Goal: Task Accomplishment & Management: Manage account settings

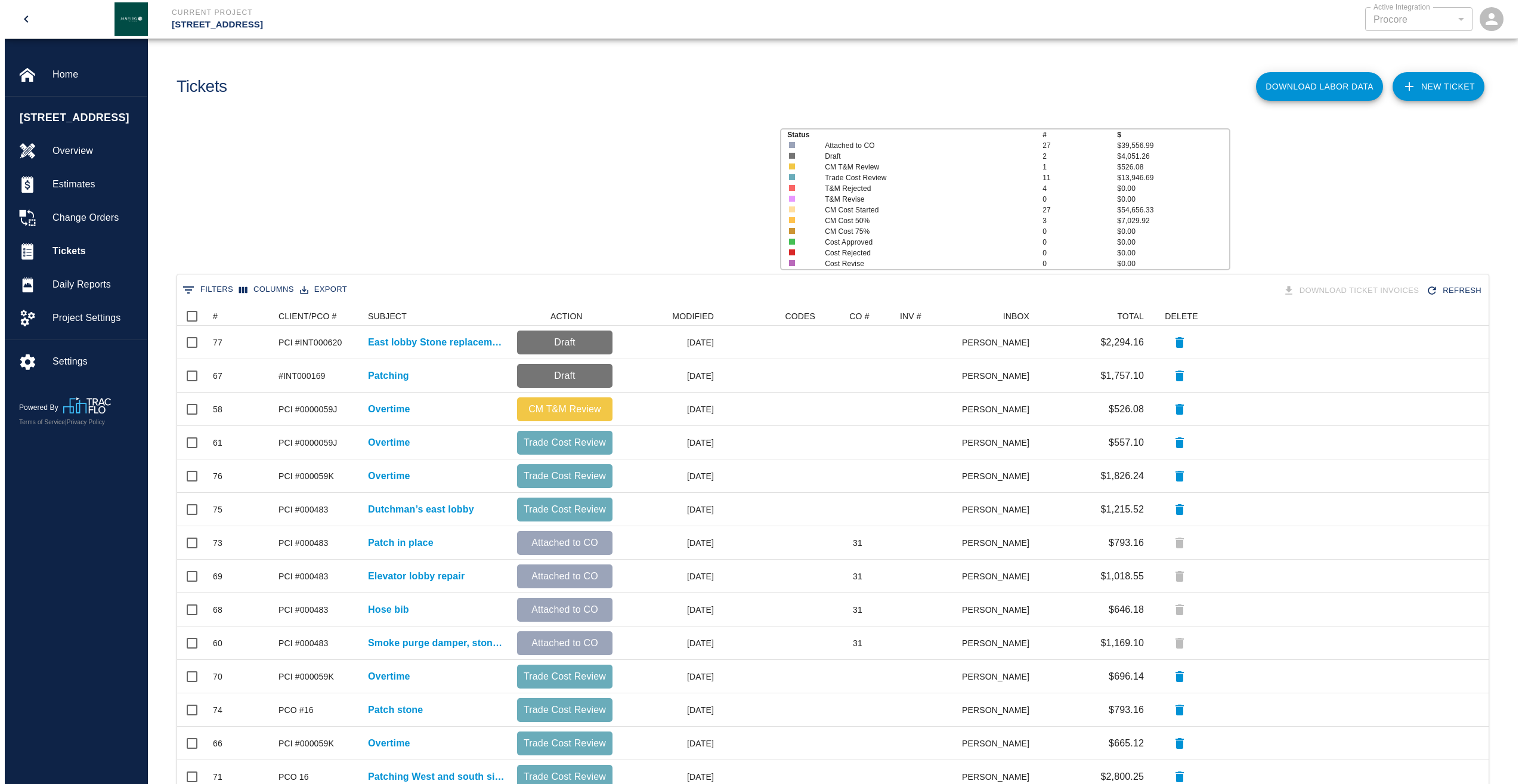
scroll to position [678, 1303]
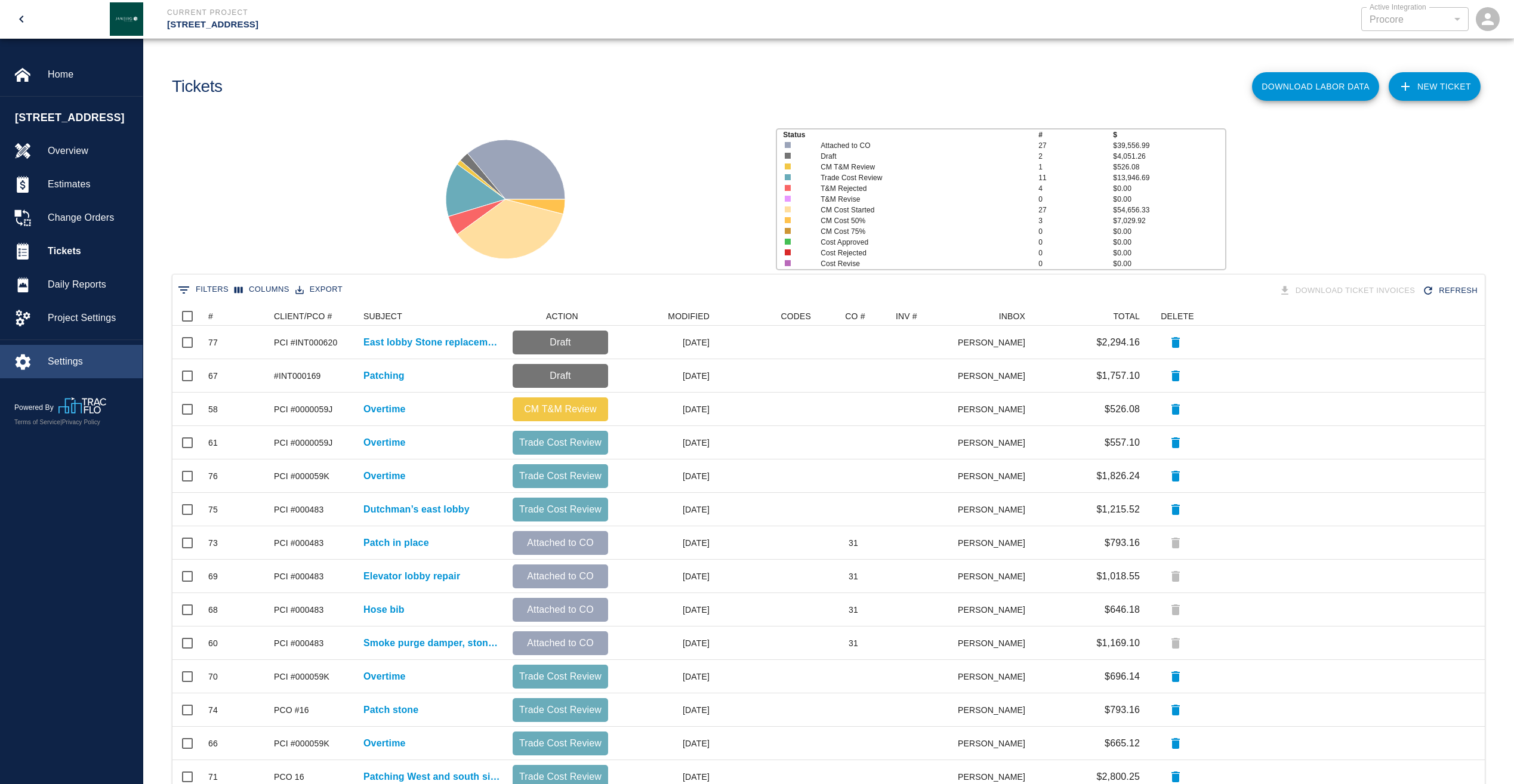
click at [67, 369] on span "Settings" at bounding box center [90, 362] width 85 height 14
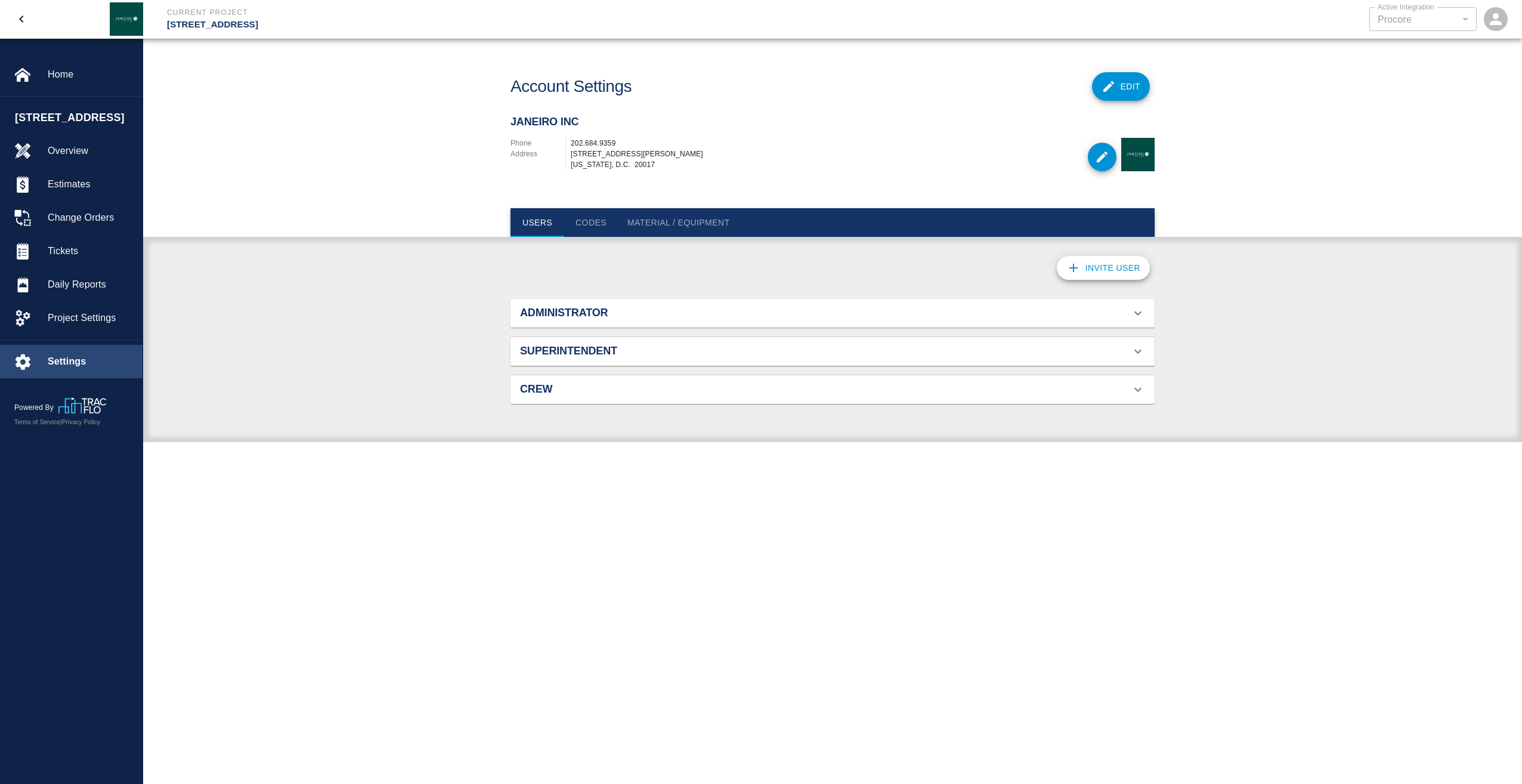
scroll to position [77, 616]
click at [72, 325] on span "Project Settings" at bounding box center [90, 318] width 85 height 14
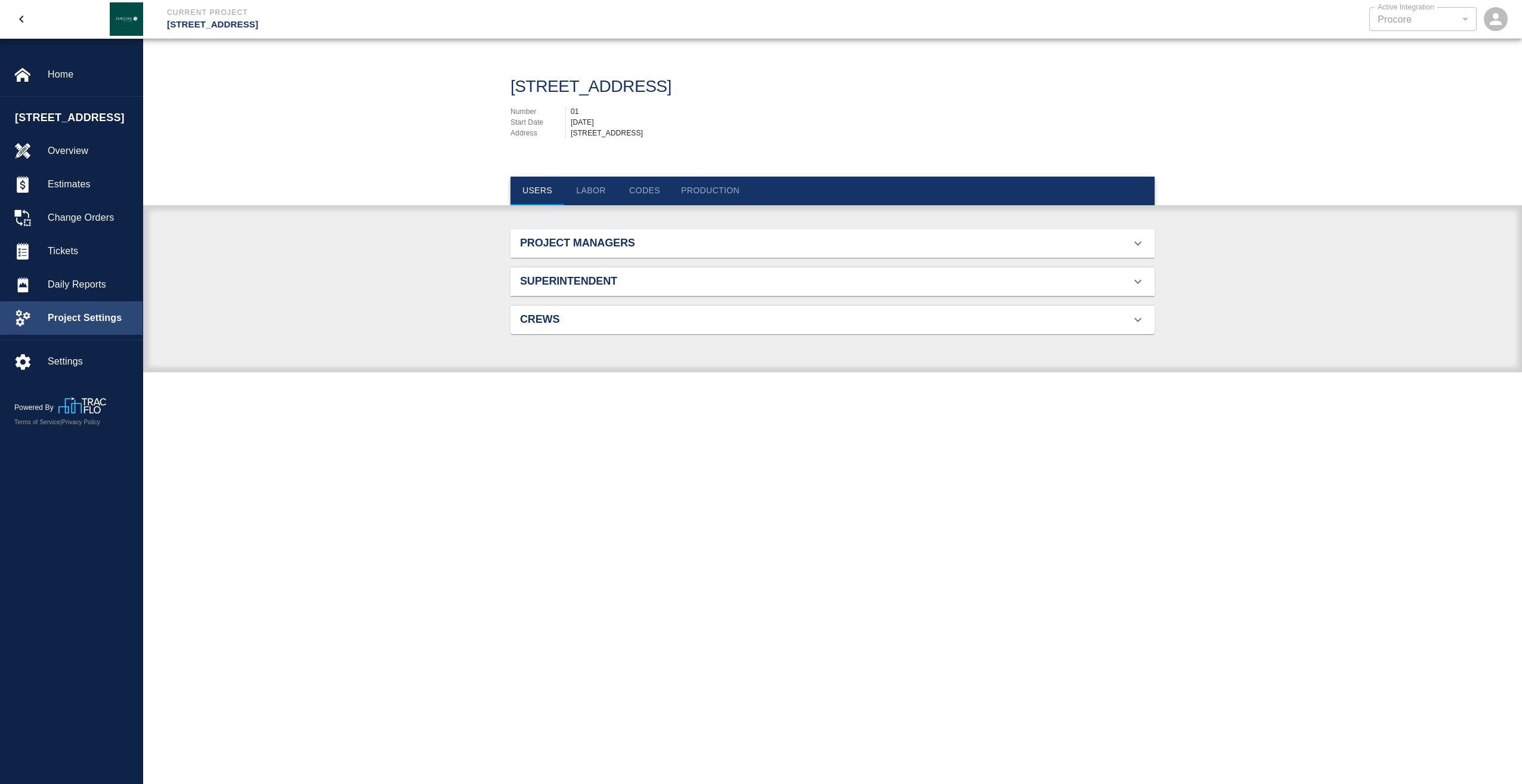
scroll to position [77, 616]
click at [586, 186] on button "Labor" at bounding box center [591, 191] width 54 height 28
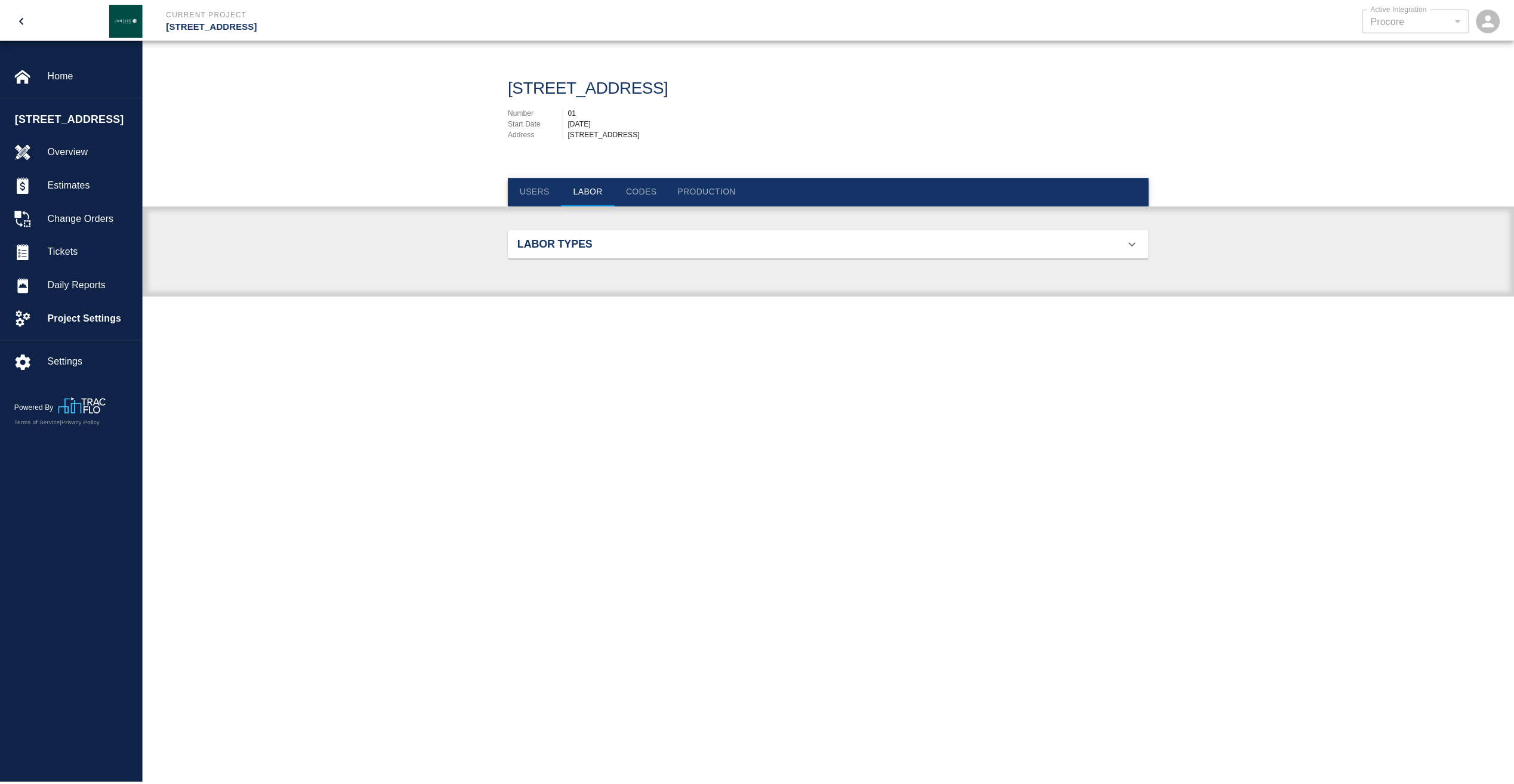
scroll to position [444, 616]
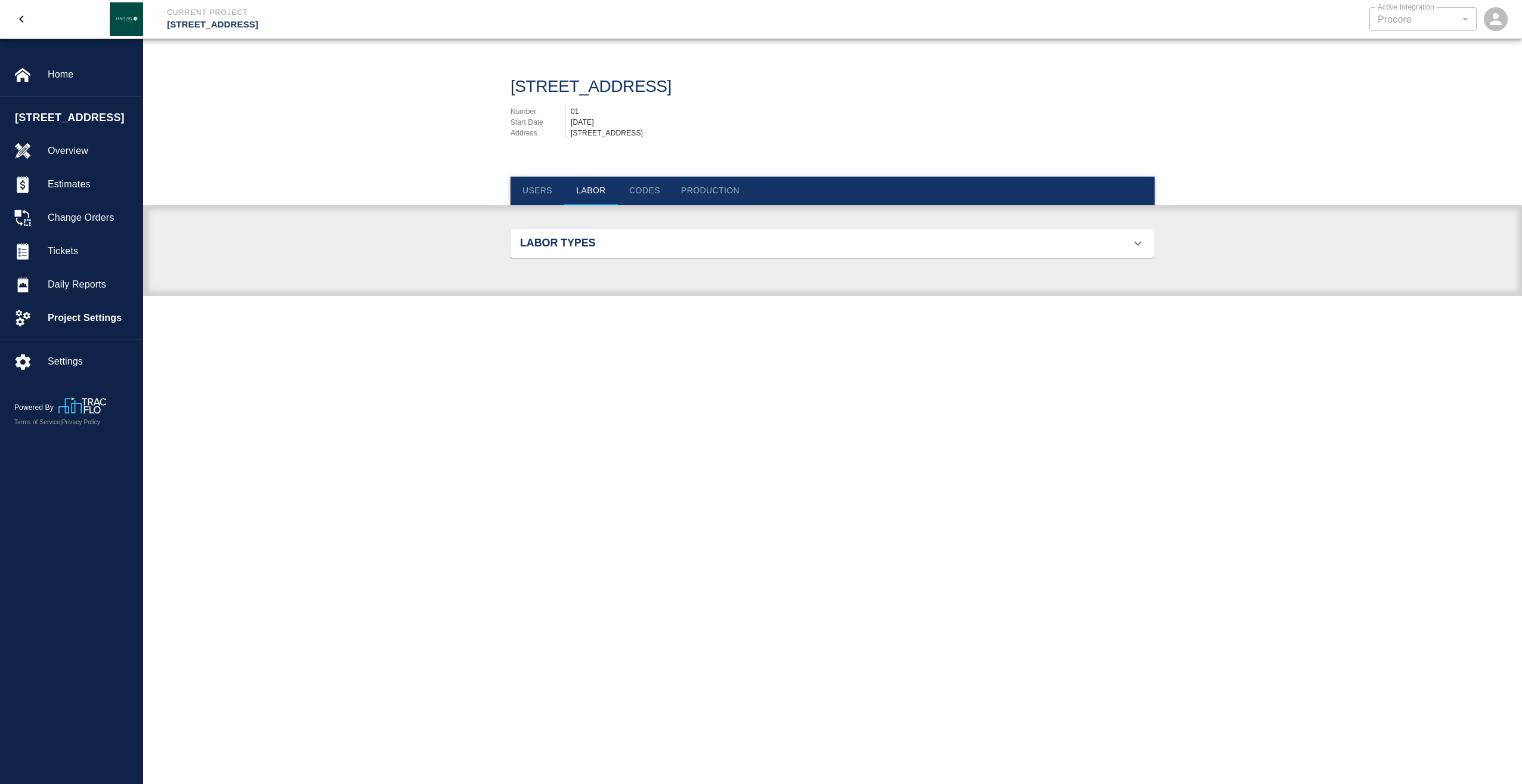
click at [853, 248] on div "Labor Types" at bounding box center [826, 243] width 611 height 13
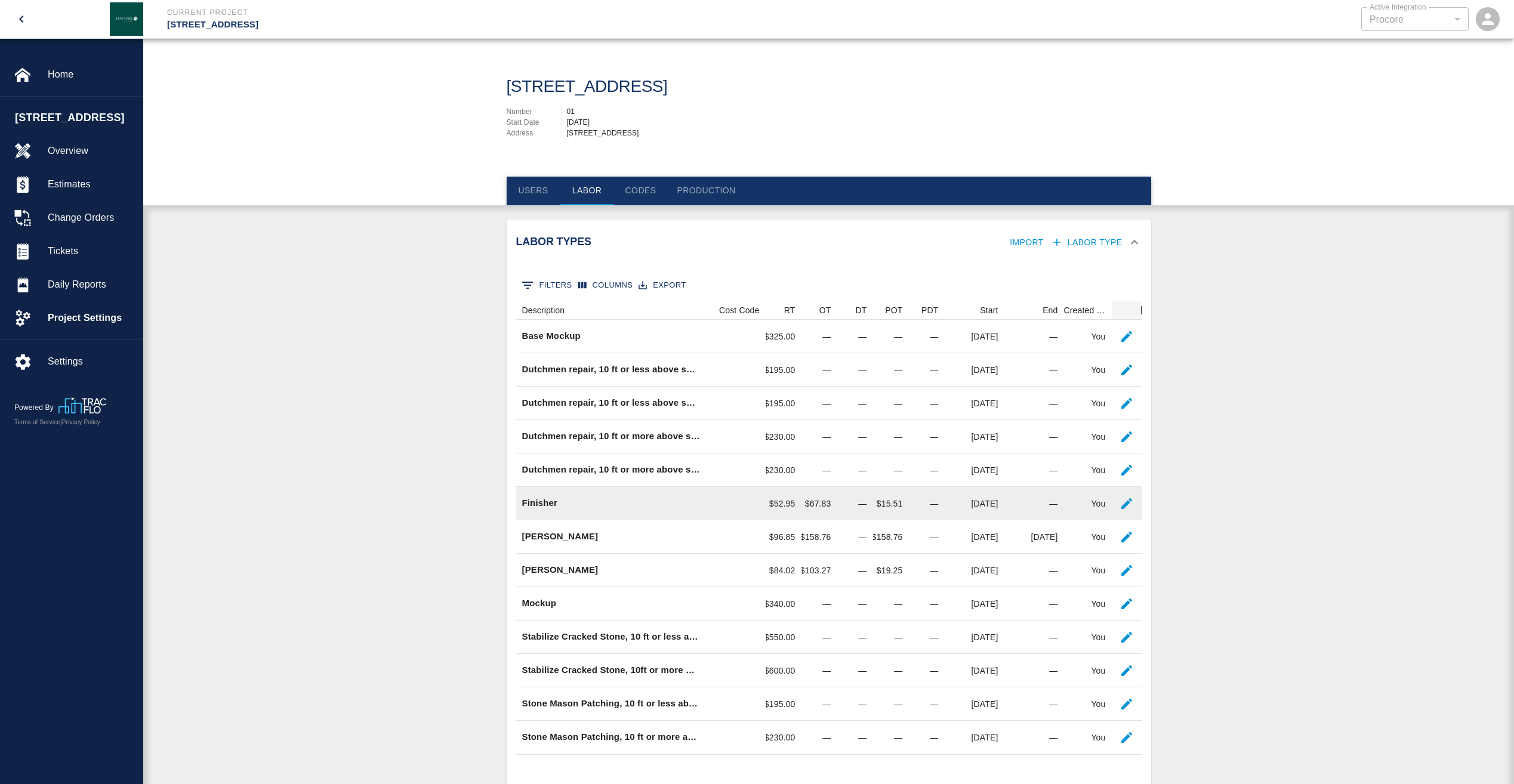
click at [547, 510] on div "Finisher" at bounding box center [611, 503] width 190 height 33
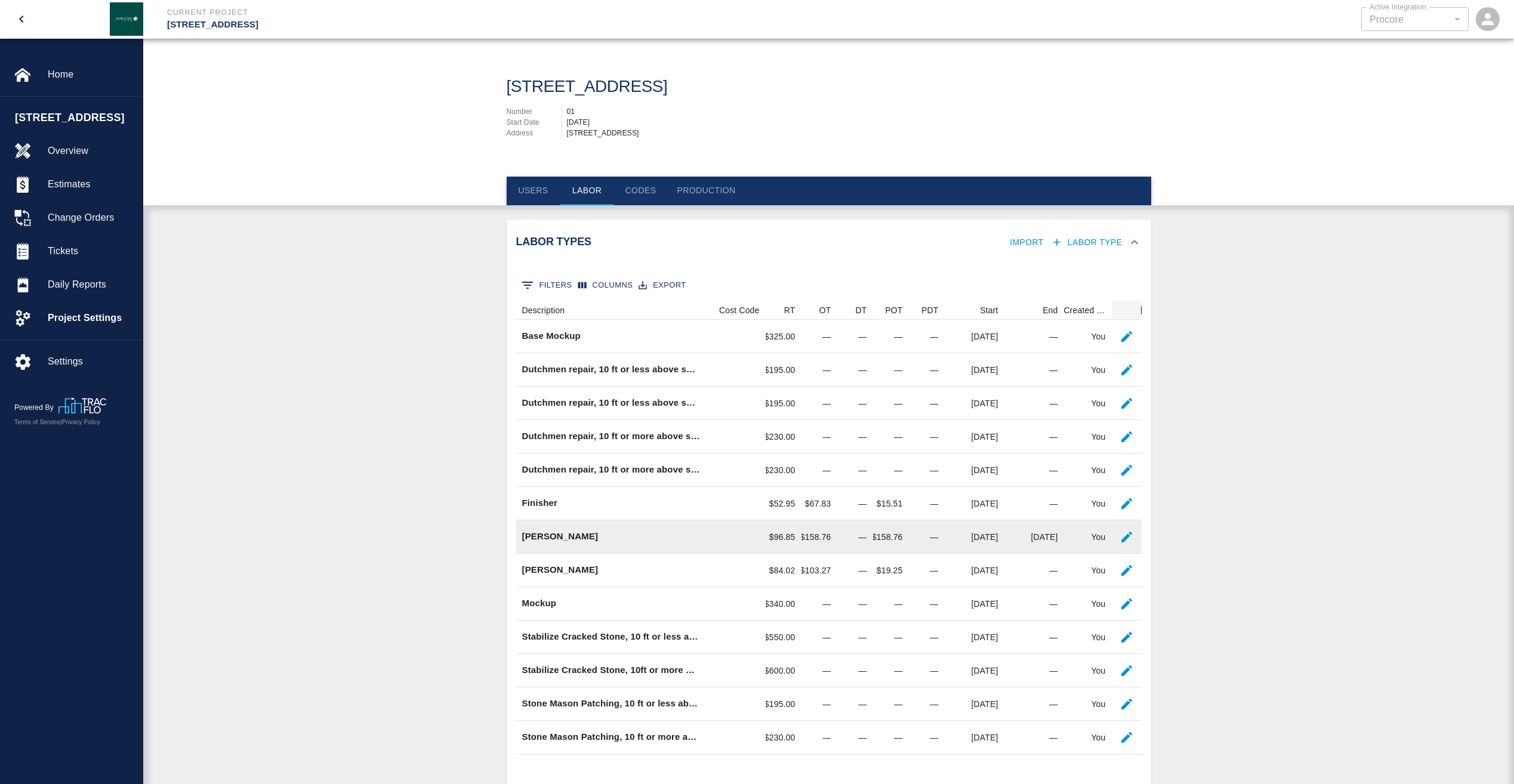
click at [596, 542] on div "[PERSON_NAME]" at bounding box center [611, 537] width 190 height 33
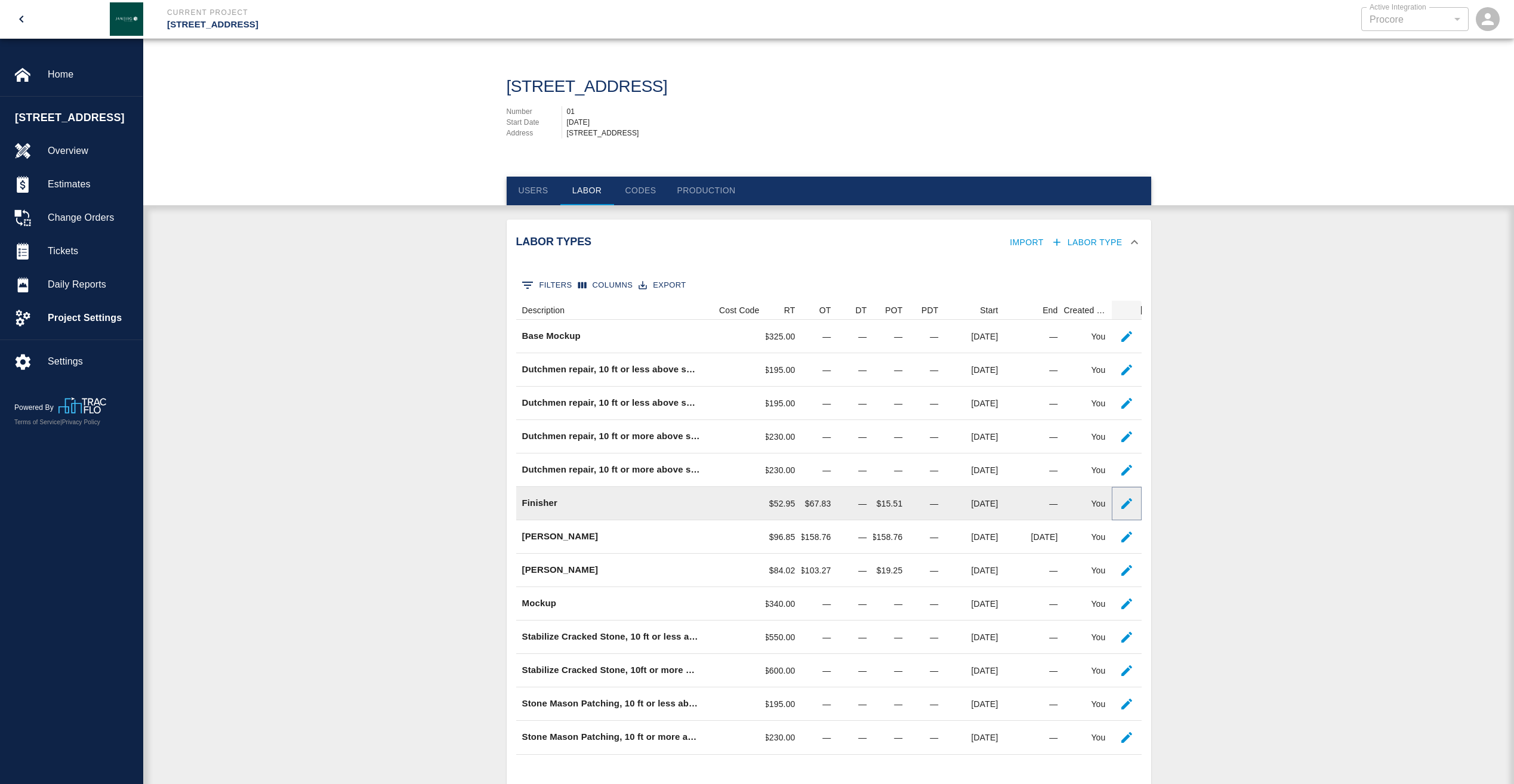
click at [1130, 506] on icon "button" at bounding box center [1126, 503] width 14 height 14
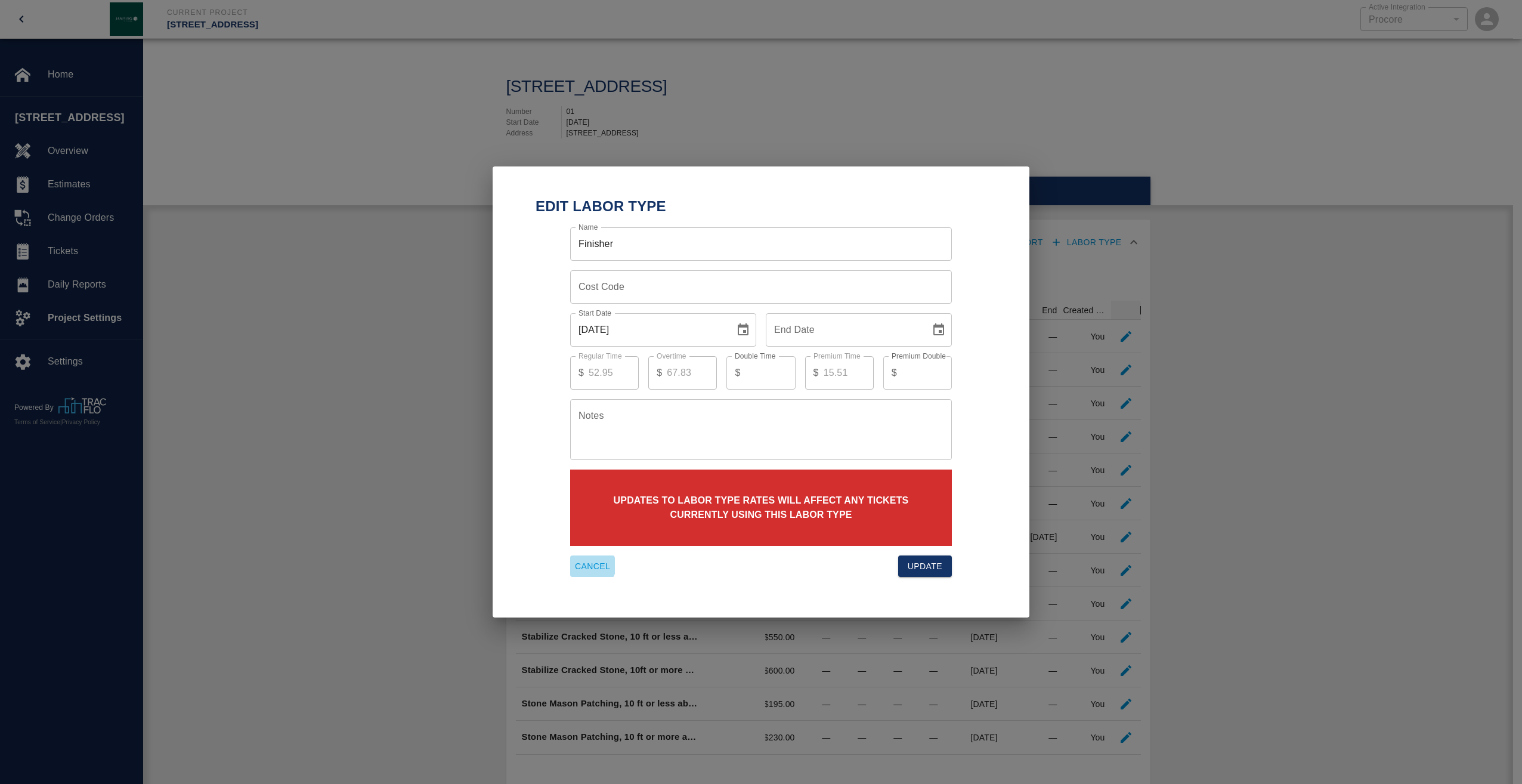
click at [589, 566] on button "Cancel" at bounding box center [592, 566] width 45 height 22
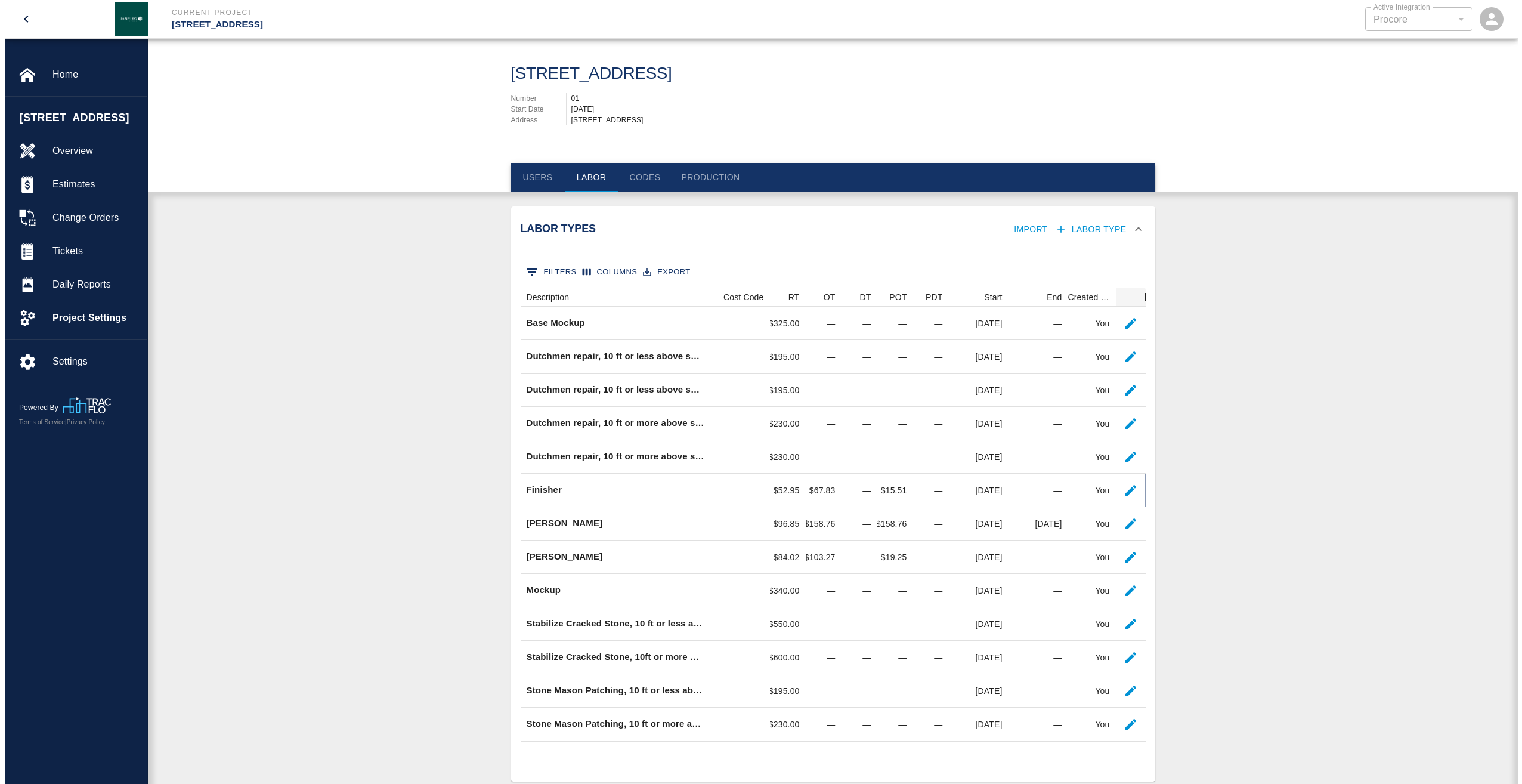
scroll to position [0, 0]
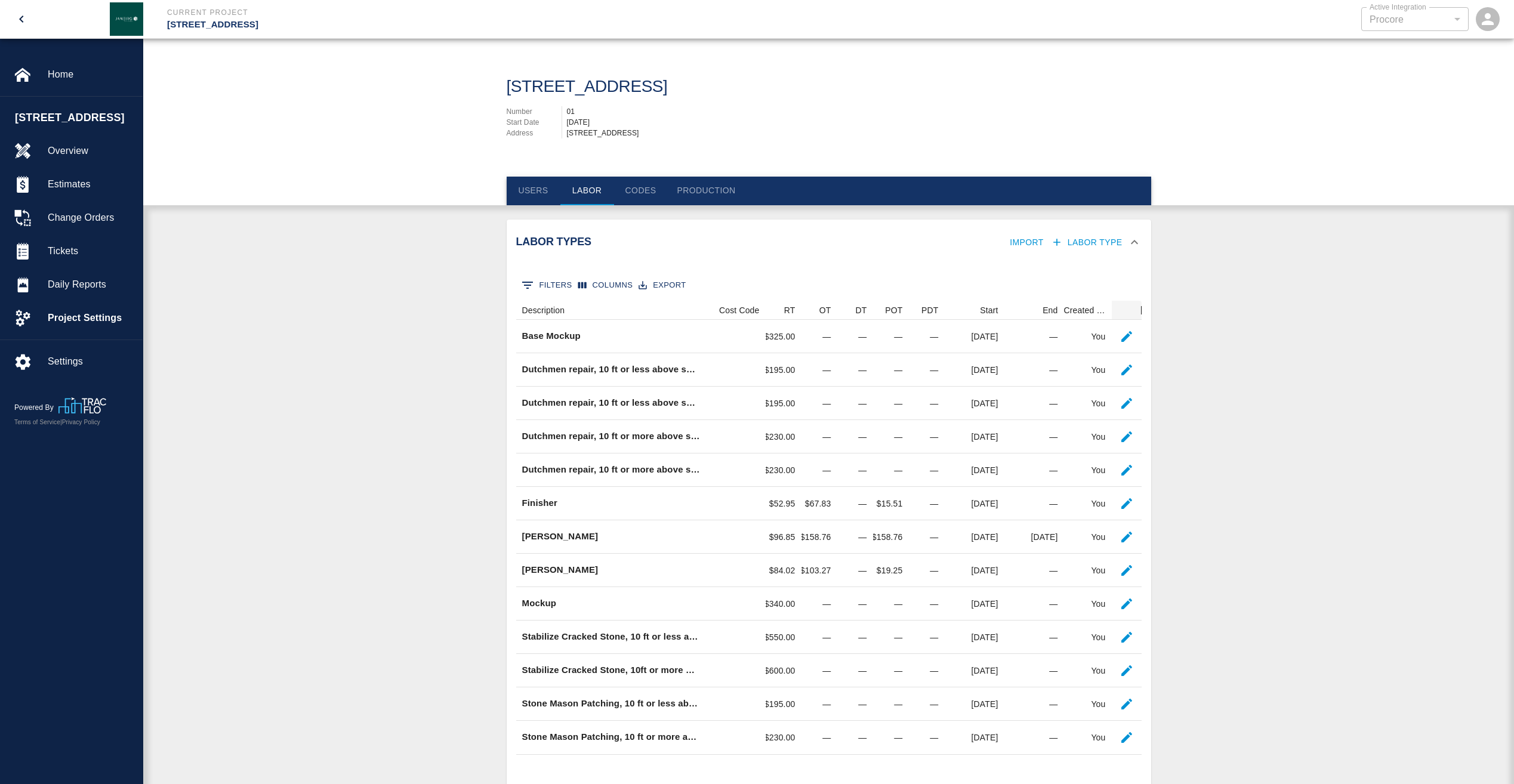
click at [267, 431] on div "Labor Types Import Labor Type 0 Filters Columns Export Description Cost Code RT…" at bounding box center [828, 522] width 1371 height 604
click at [62, 75] on span "Home" at bounding box center [90, 74] width 85 height 14
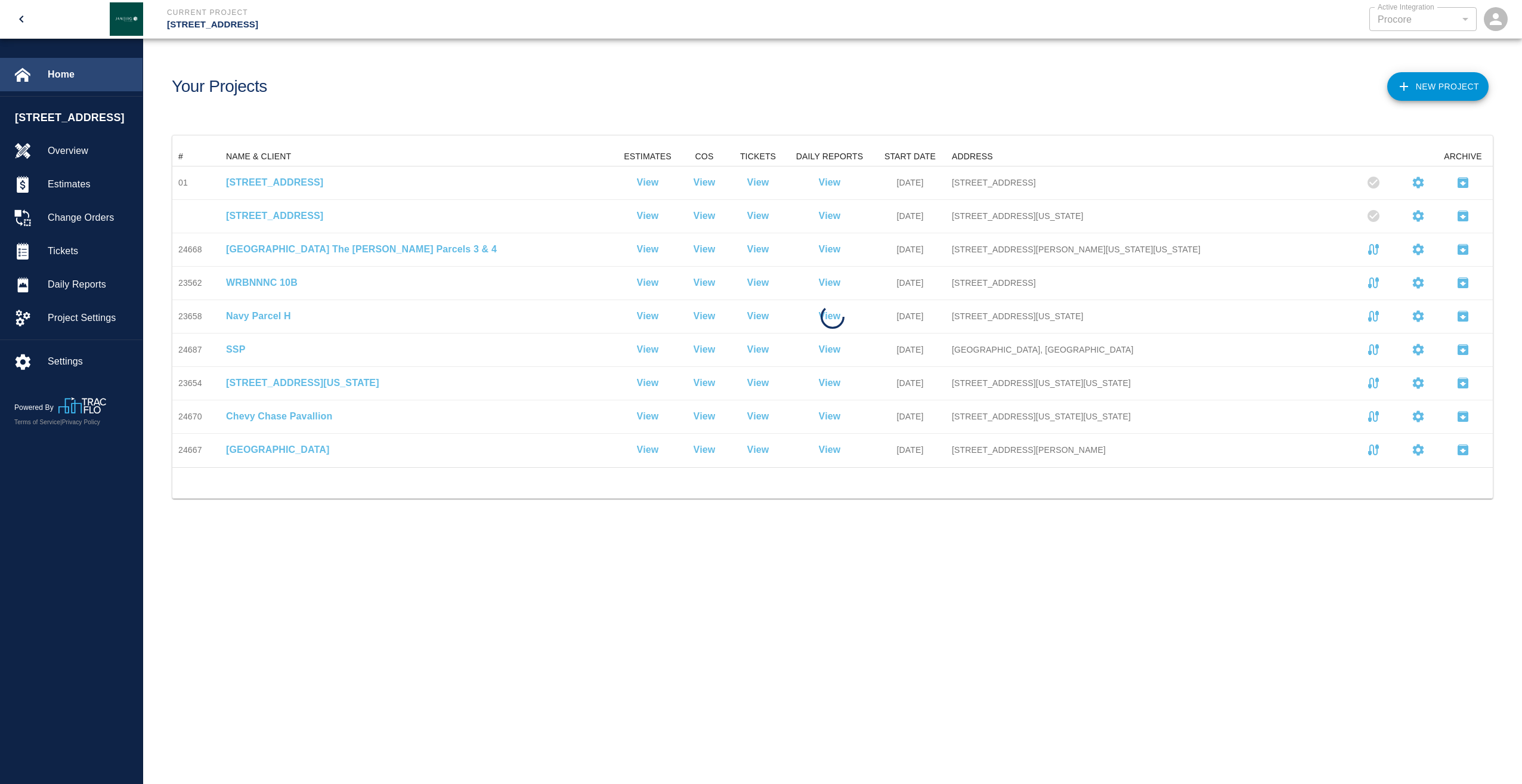
scroll to position [310, 1311]
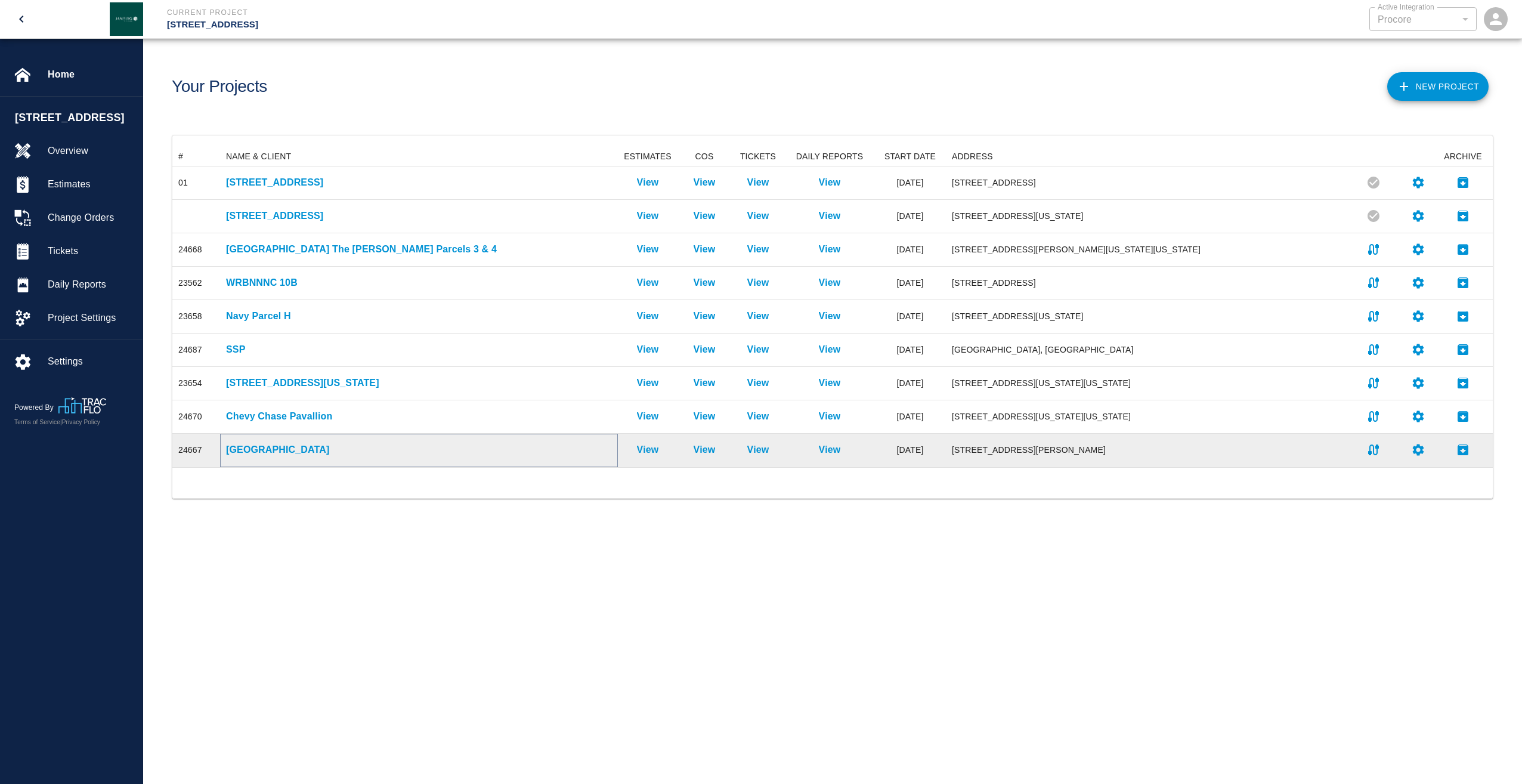
click at [272, 446] on p "[GEOGRAPHIC_DATA]" at bounding box center [419, 449] width 386 height 14
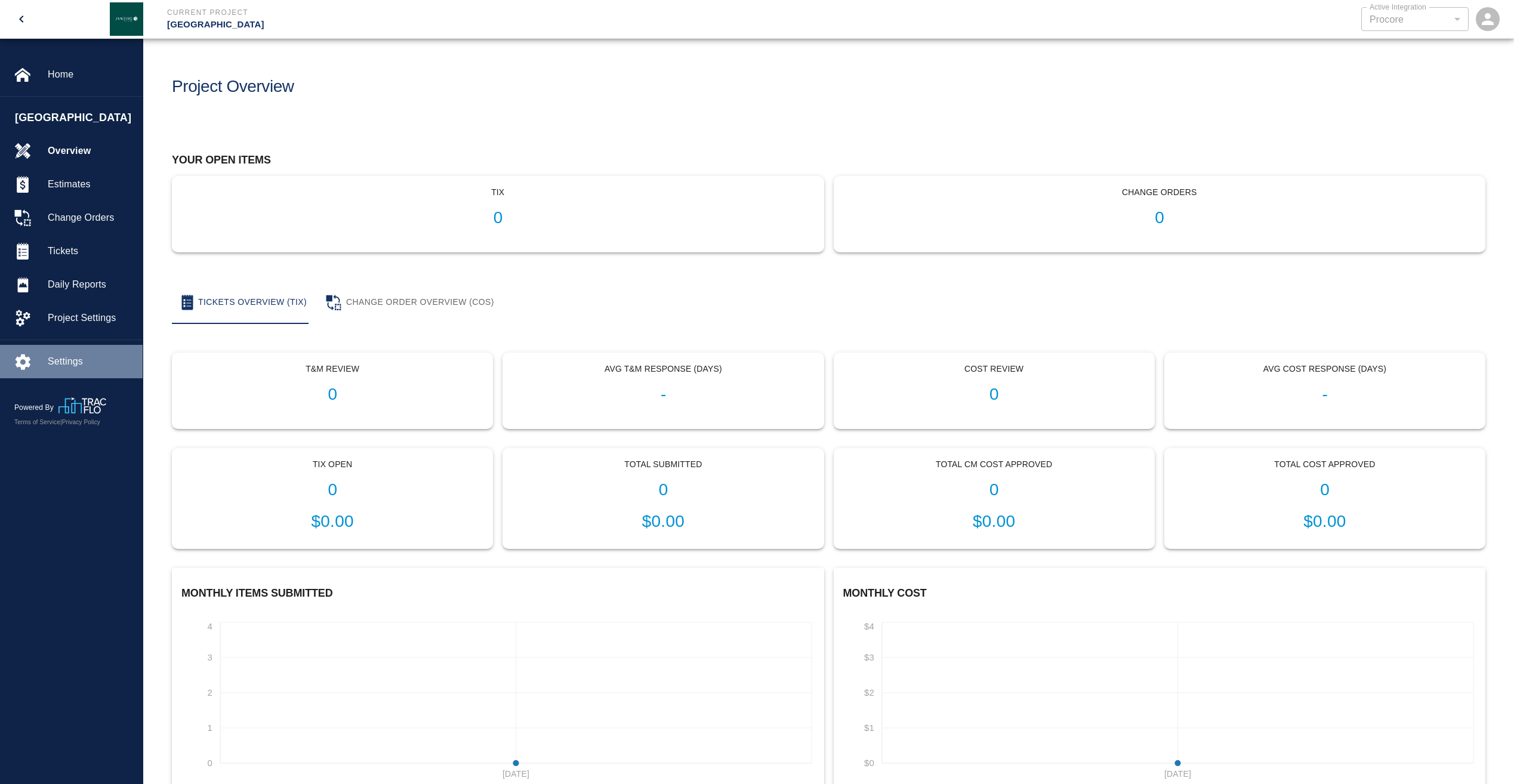
click at [73, 360] on span "Settings" at bounding box center [90, 362] width 85 height 14
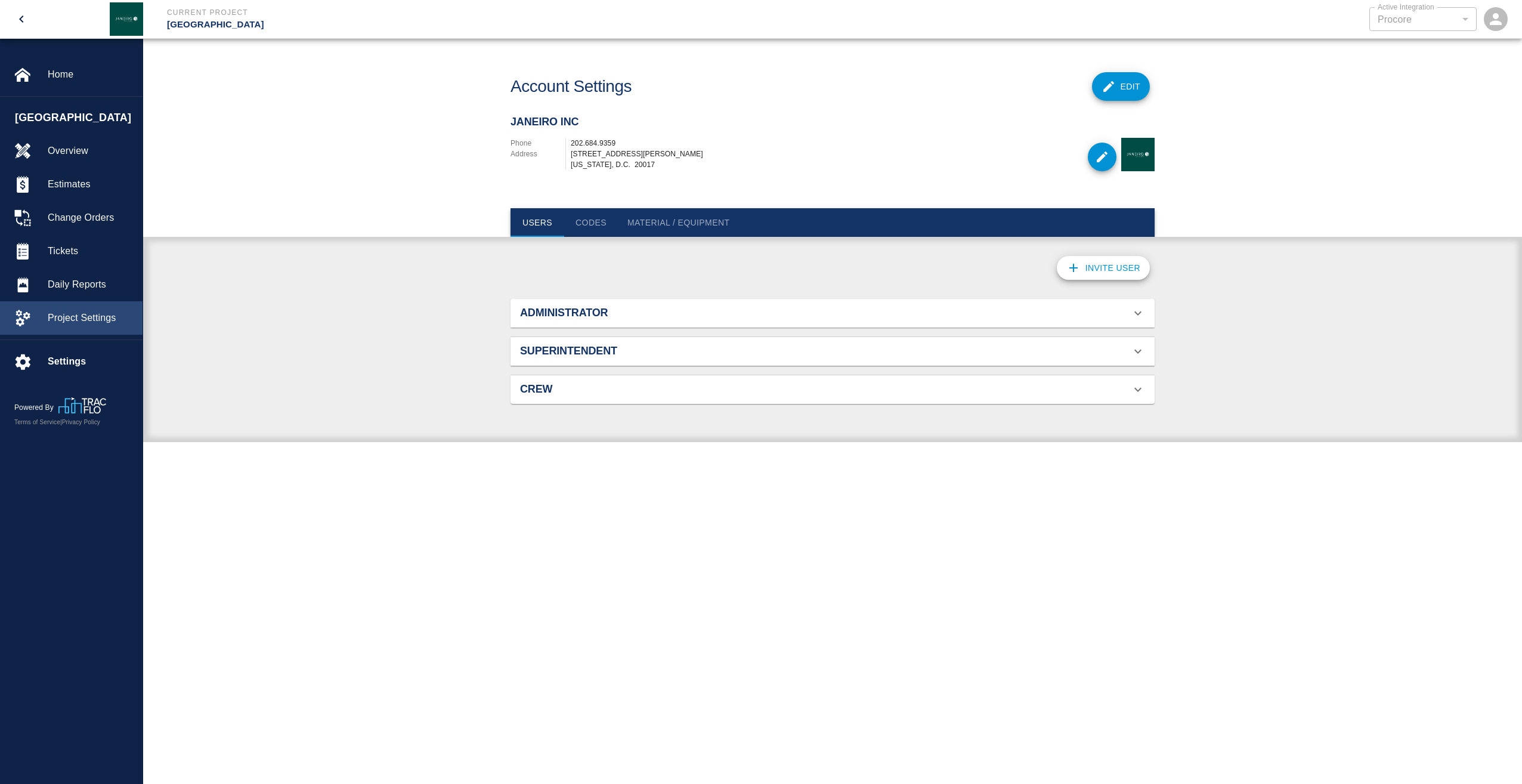
click at [63, 314] on span "Project Settings" at bounding box center [90, 318] width 85 height 14
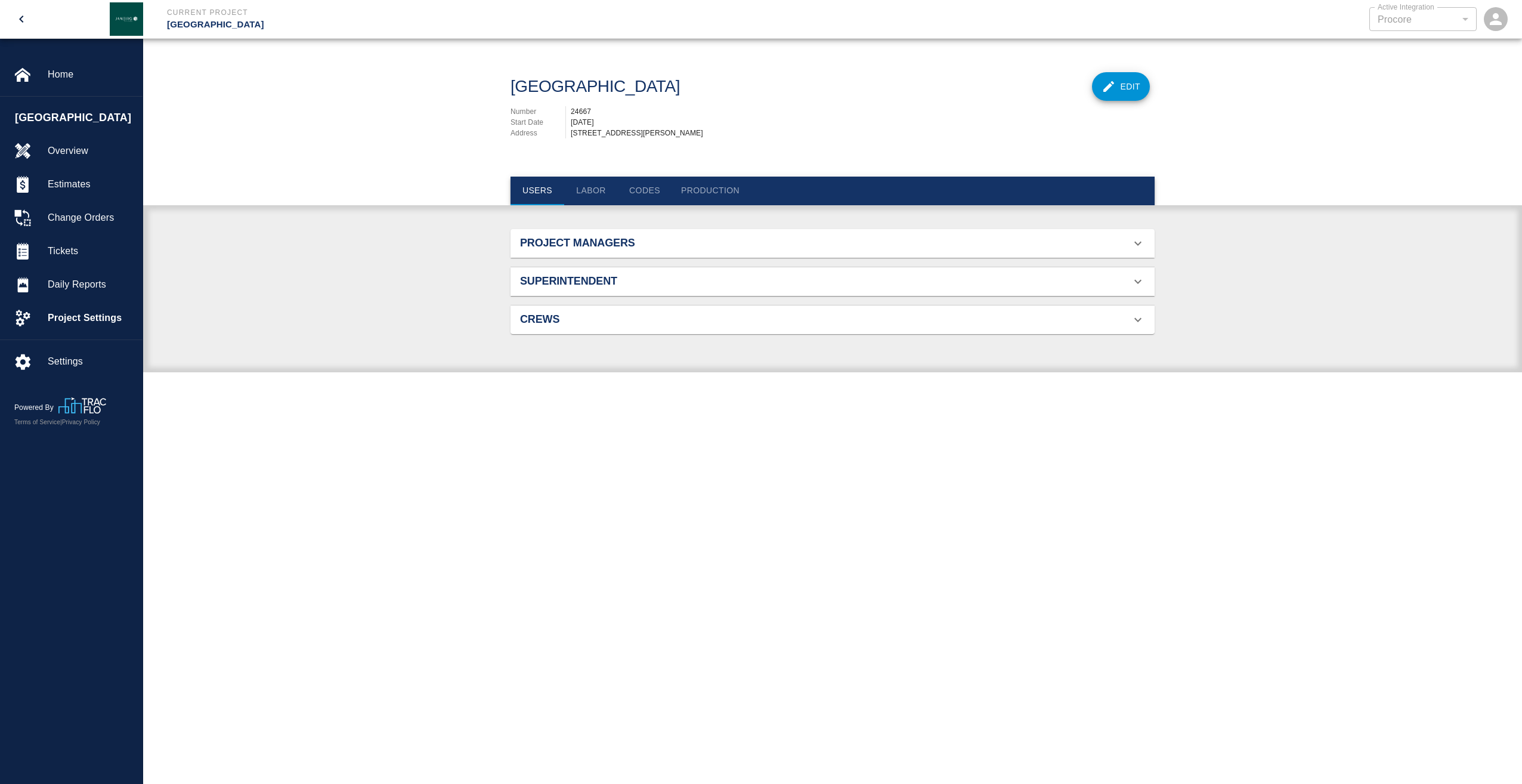
scroll to position [9, 9]
click at [588, 198] on button "Labor" at bounding box center [591, 191] width 54 height 28
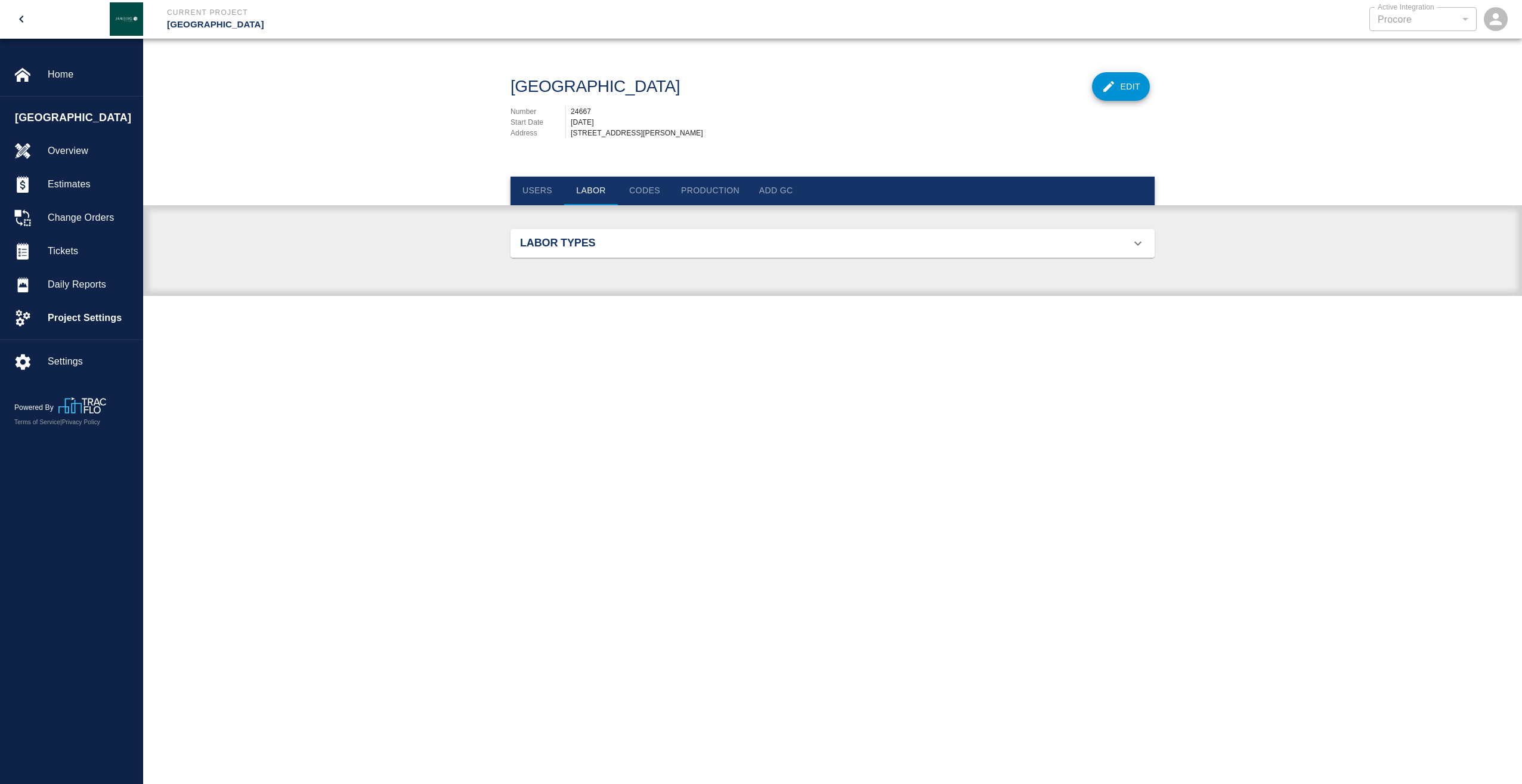
click at [1085, 250] on div "Labor Types" at bounding box center [826, 243] width 611 height 13
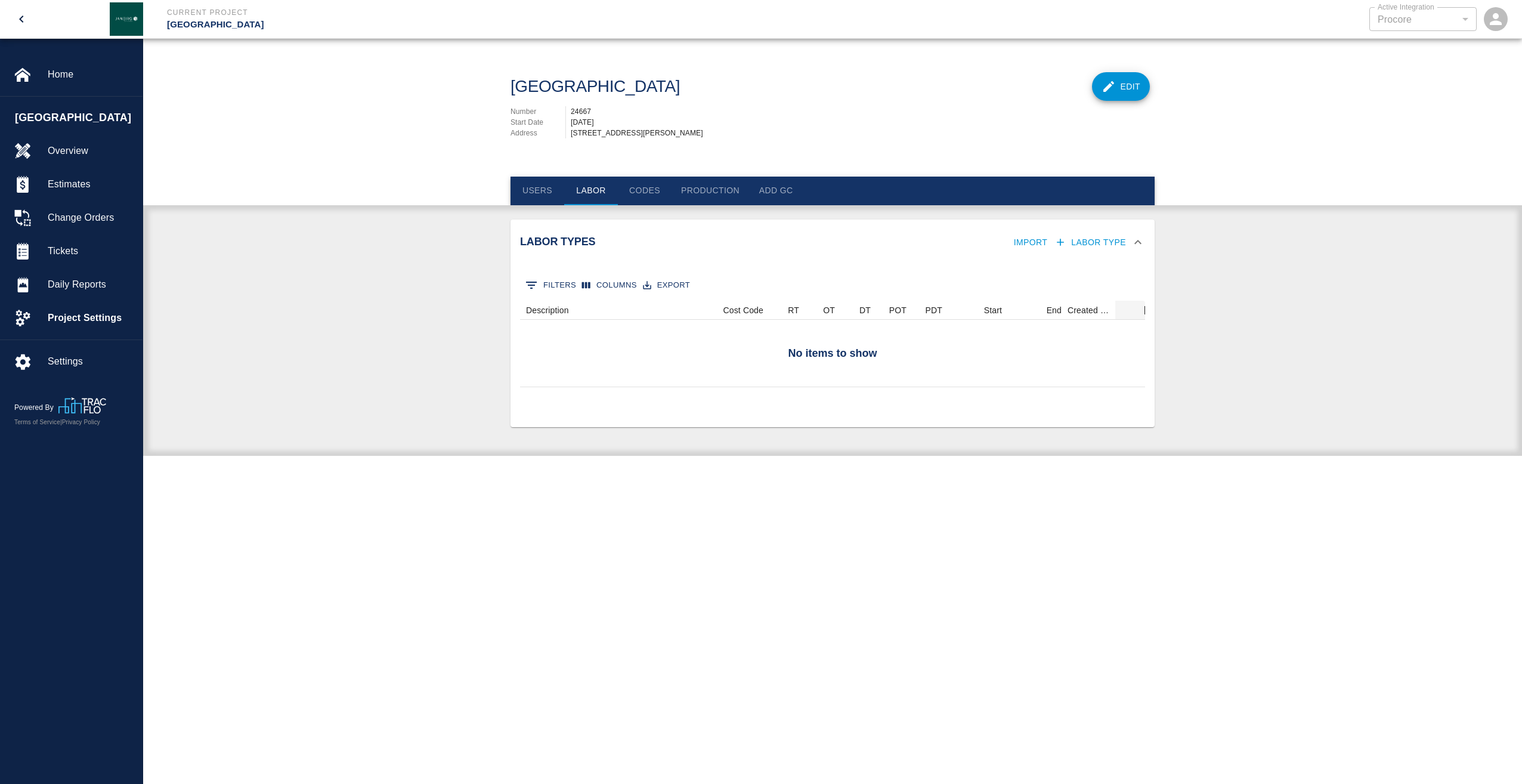
click at [1050, 253] on button "Import" at bounding box center [1031, 242] width 43 height 22
click at [1050, 253] on div at bounding box center [761, 392] width 1522 height 784
click at [1119, 252] on button "Labor Type" at bounding box center [1091, 242] width 79 height 22
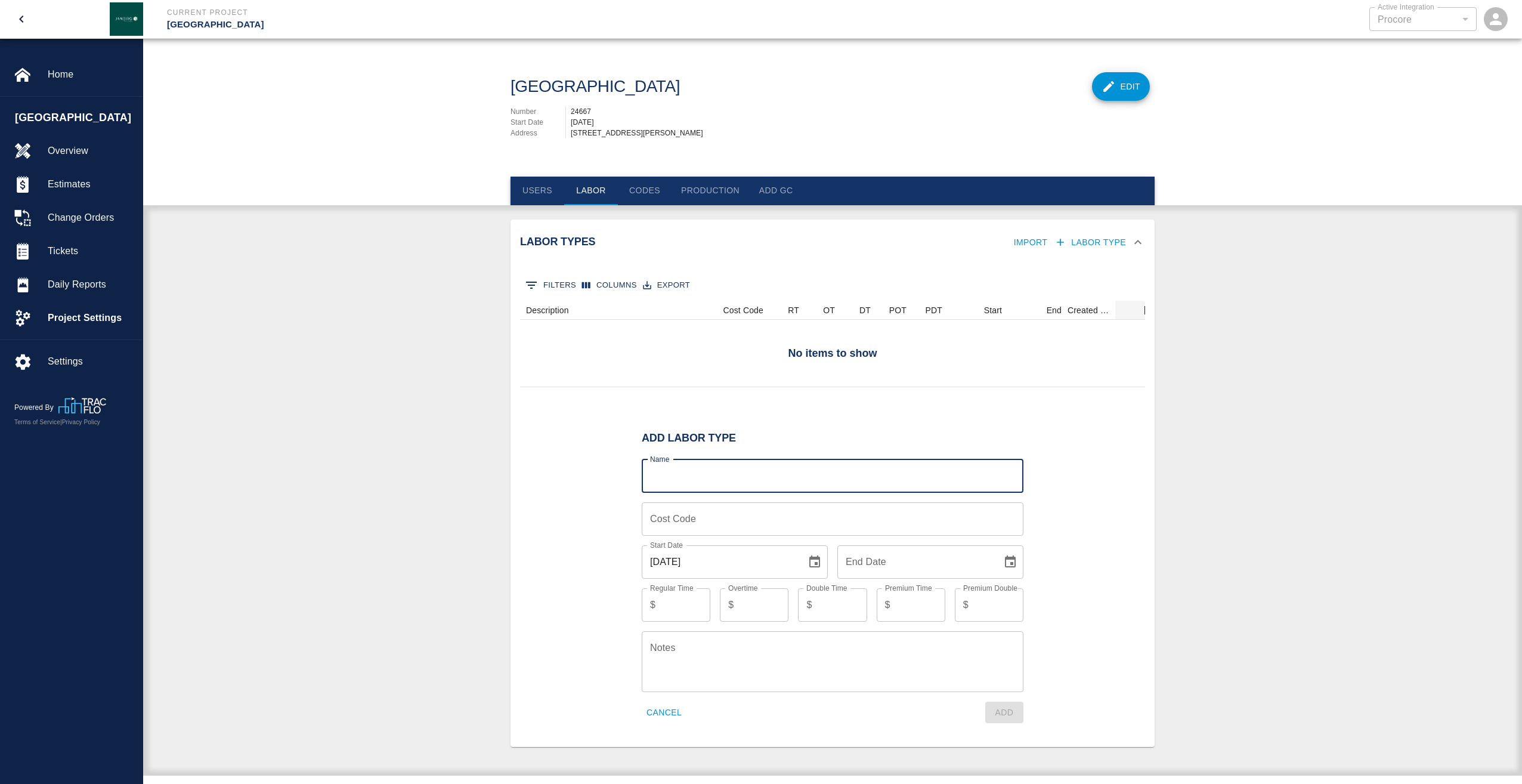
scroll to position [0, 0]
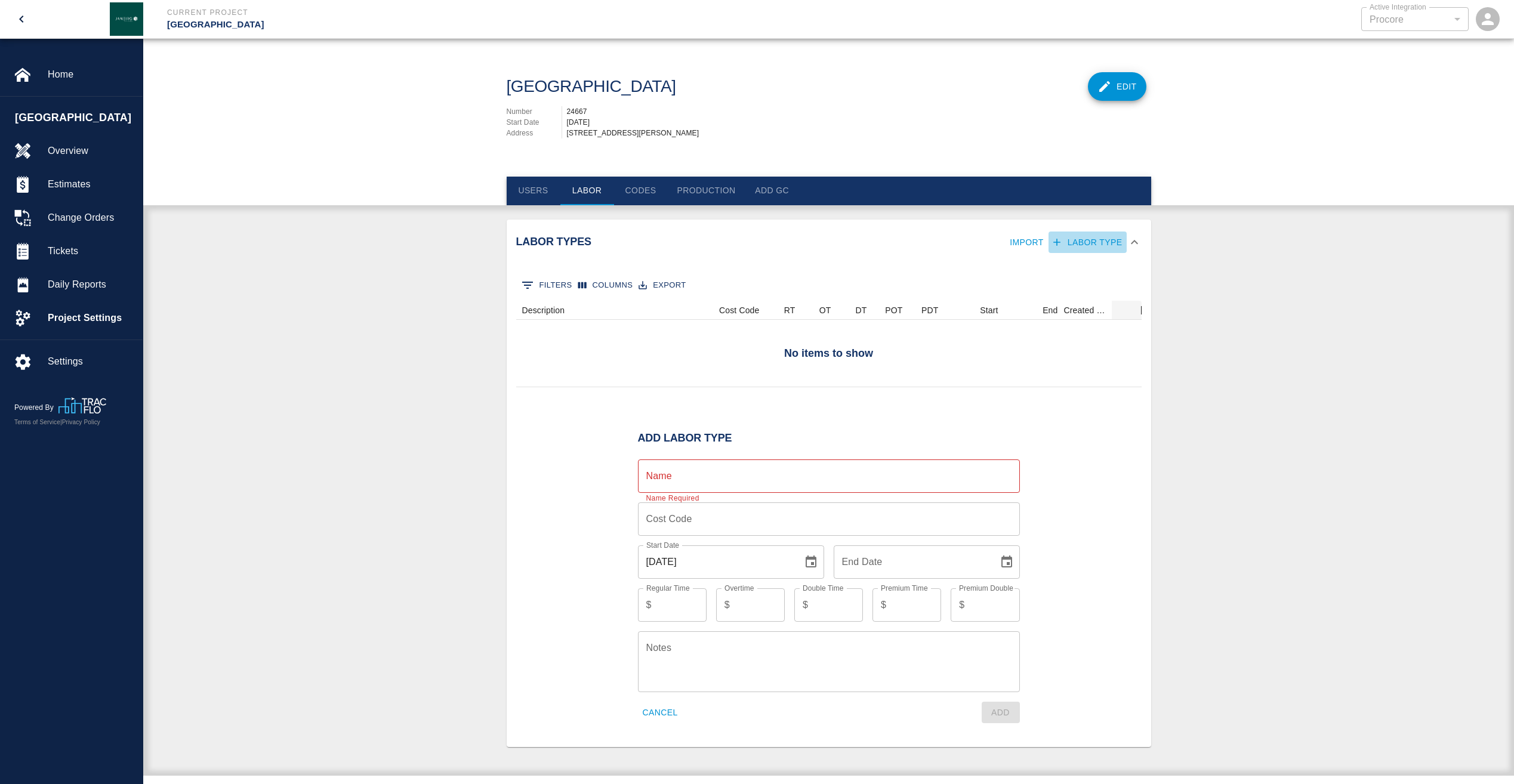
click at [1119, 252] on button "Labor Type" at bounding box center [1087, 242] width 79 height 22
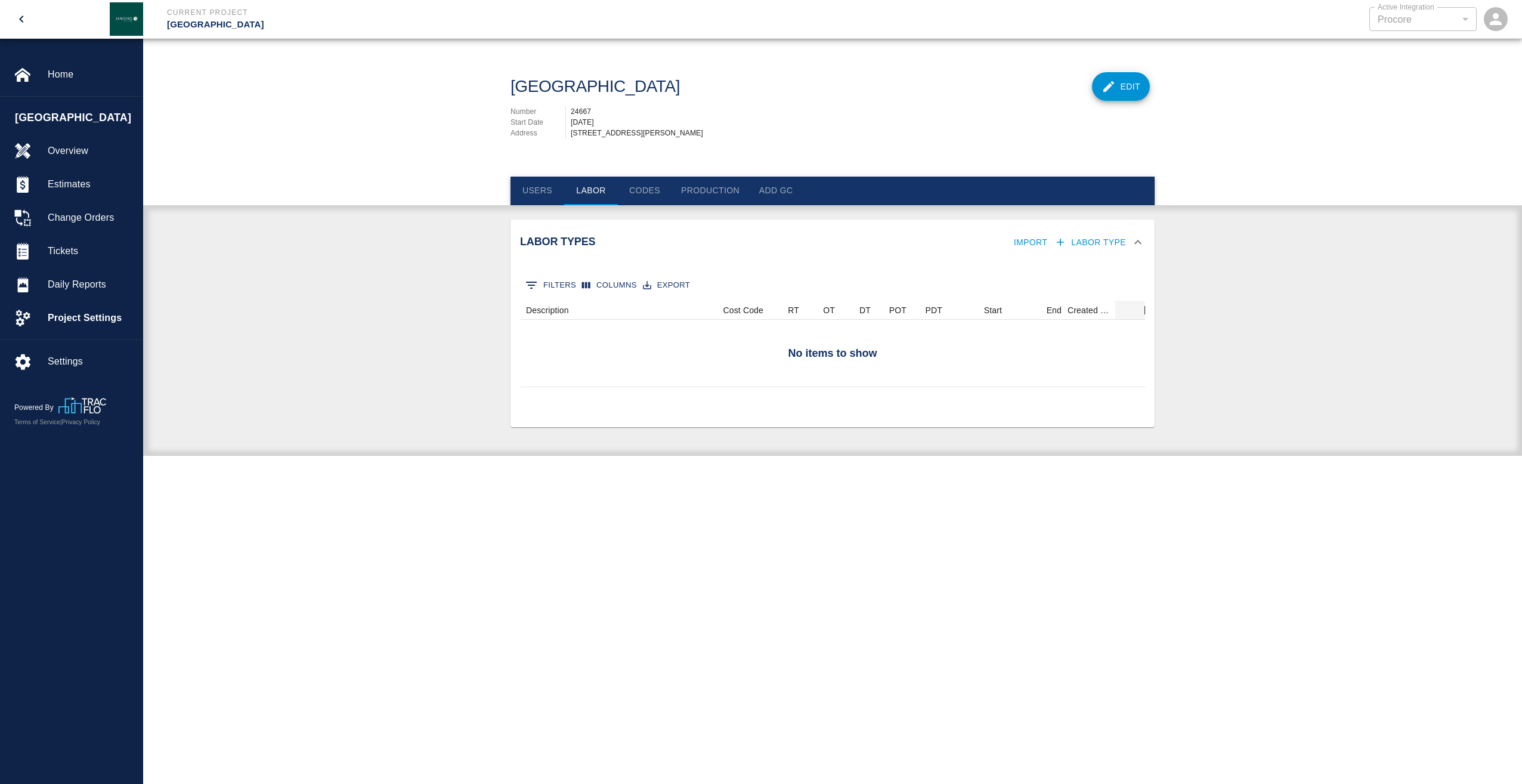
click at [1110, 251] on button "Labor Type" at bounding box center [1091, 242] width 79 height 22
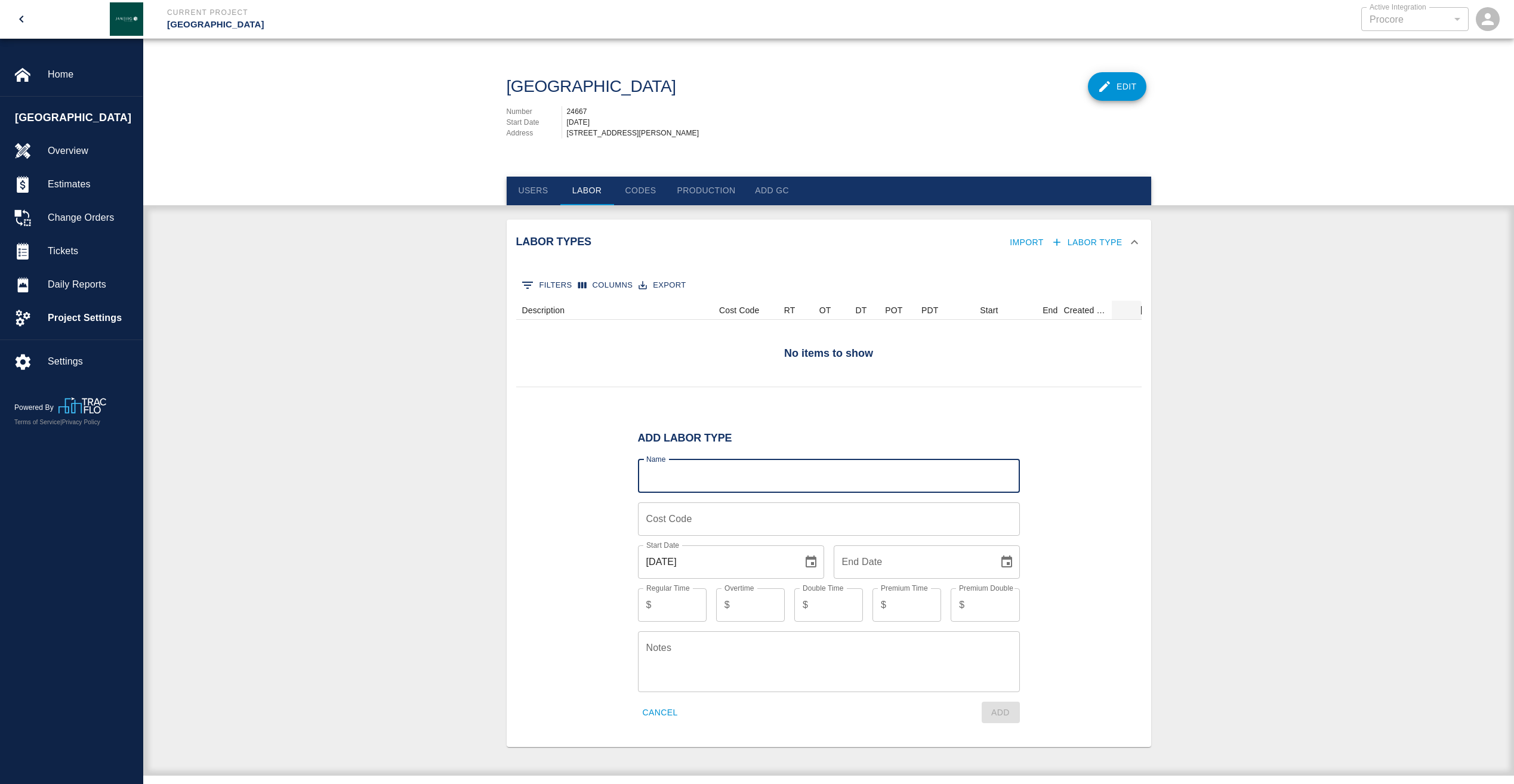
click at [792, 488] on input "Name" at bounding box center [828, 476] width 382 height 33
type input "[PERSON_NAME]"
click at [897, 732] on div "Add Labor Type Name [PERSON_NAME] Name Cost Code Cost Code Start Date [DATE] St…" at bounding box center [828, 577] width 382 height 320
click at [999, 712] on button "Add" at bounding box center [1001, 712] width 38 height 22
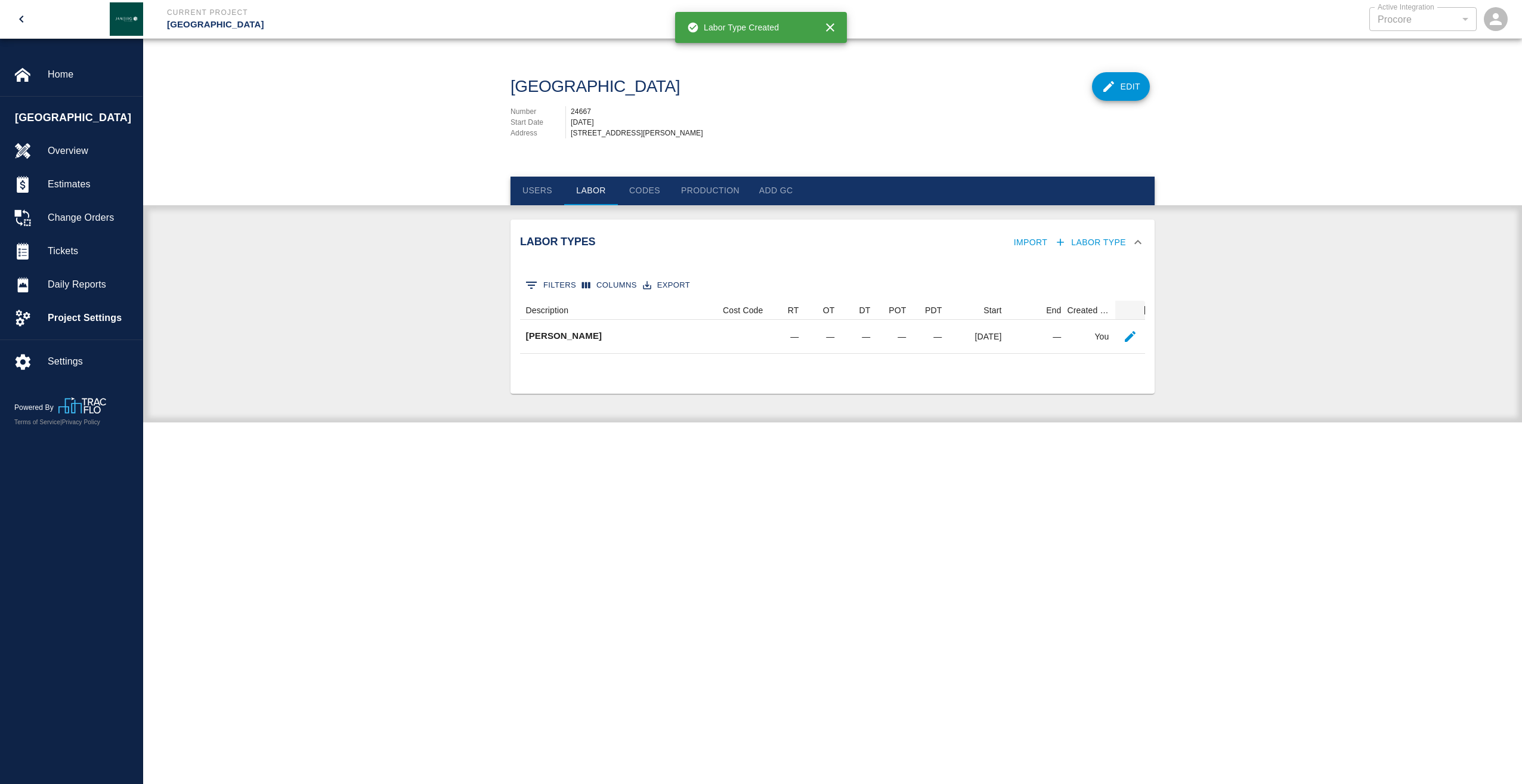
scroll to position [43, 616]
click at [1104, 248] on button "Labor Type" at bounding box center [1091, 242] width 79 height 22
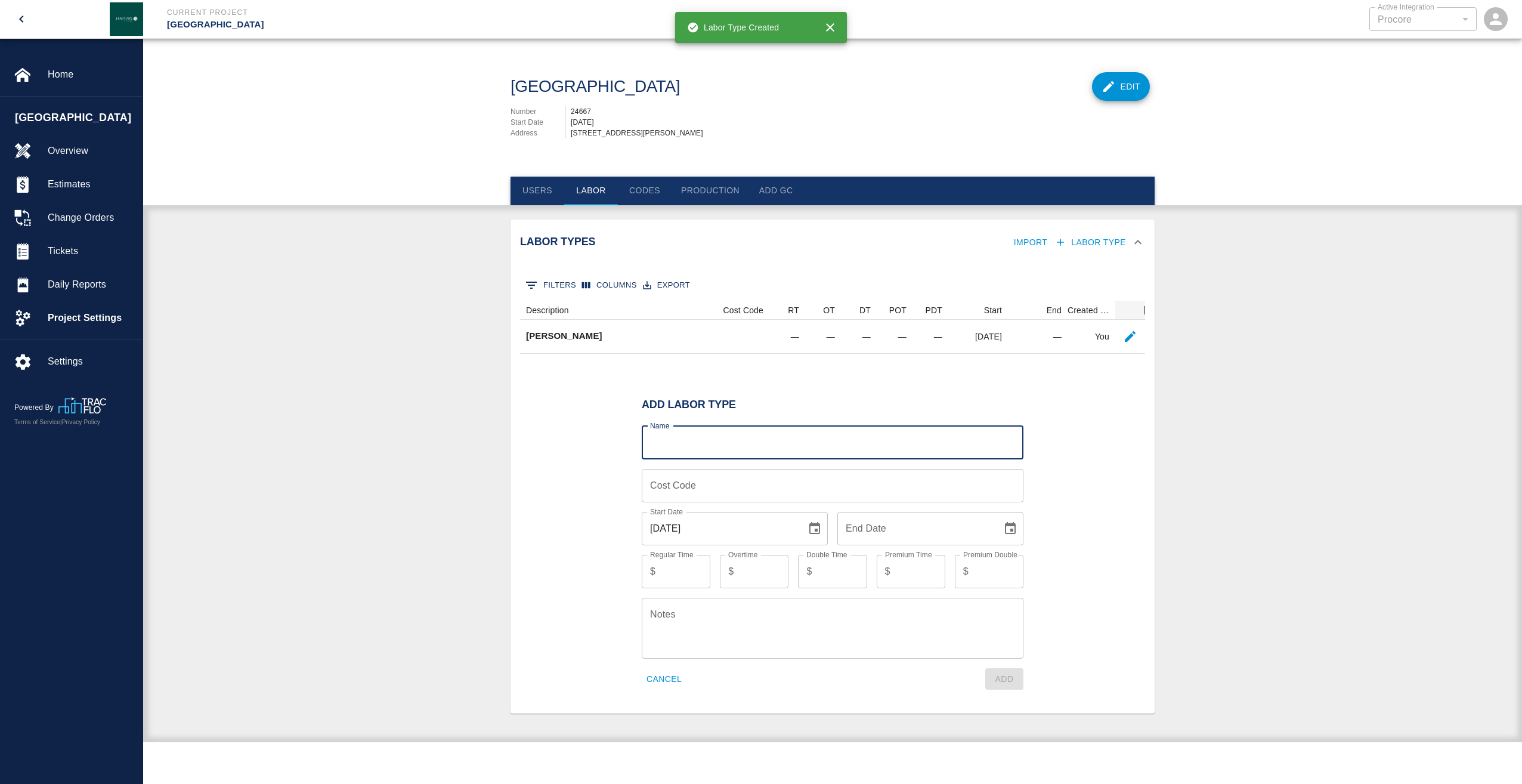
click at [705, 454] on input "Name" at bounding box center [832, 442] width 381 height 33
type input "[PERSON_NAME]"
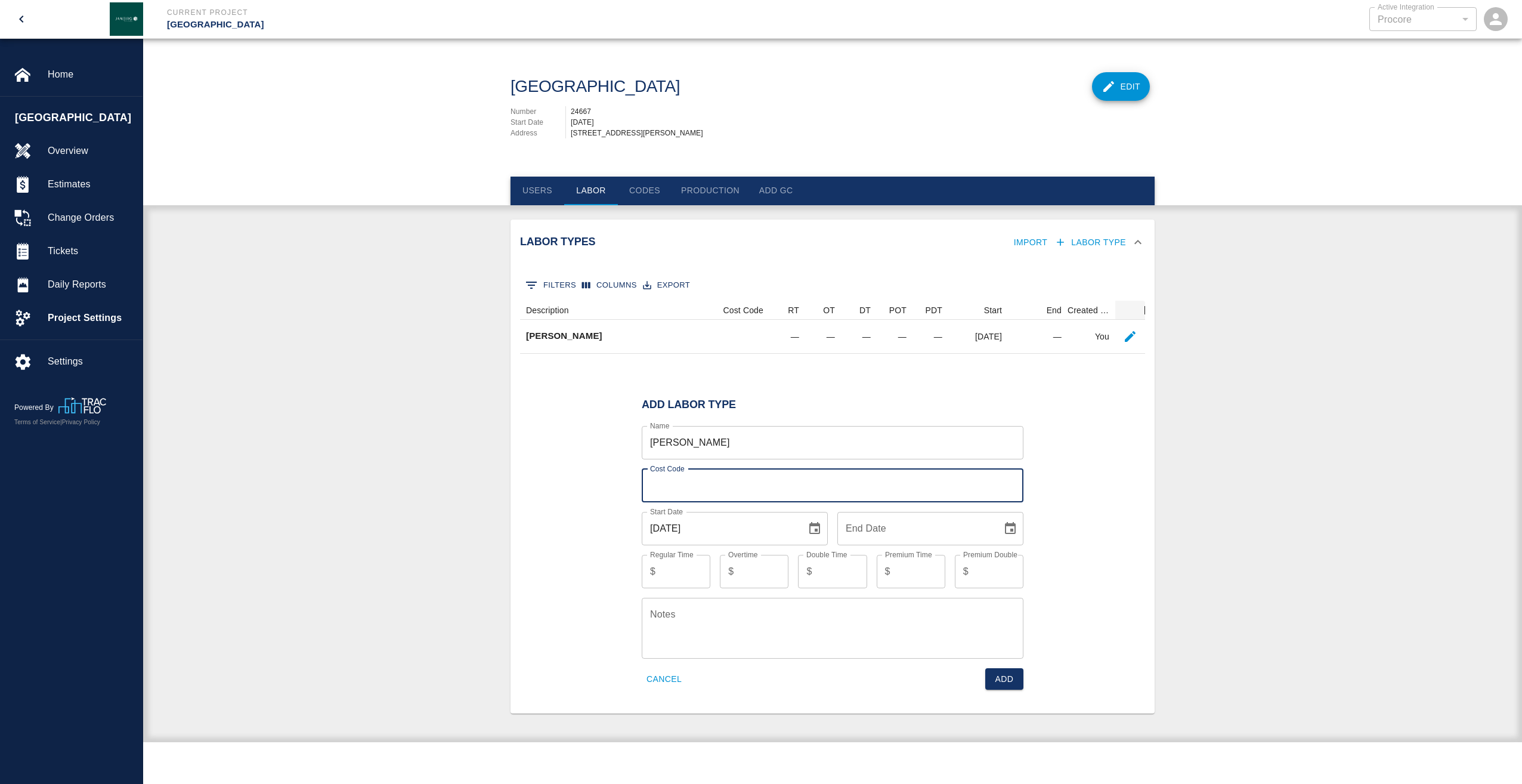
click at [910, 500] on input "Cost Code" at bounding box center [832, 485] width 381 height 33
click at [1033, 694] on div "Add Labor Type Name [PERSON_NAME] Name Cost Code Cost Code Start Date [DATE] St…" at bounding box center [833, 544] width 625 height 320
click at [1018, 688] on button "Add" at bounding box center [1005, 678] width 38 height 22
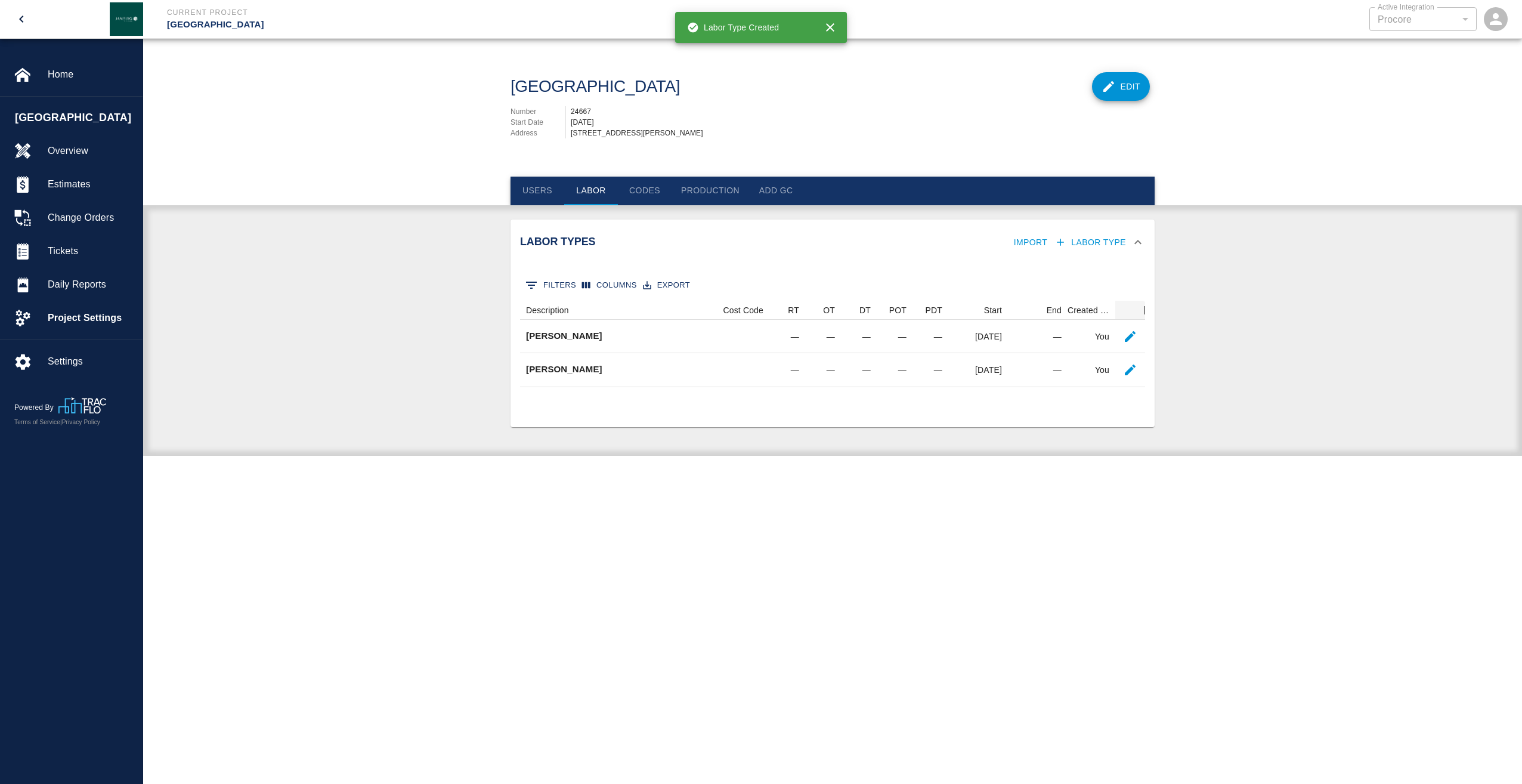
click at [1097, 254] on button "Labor Type" at bounding box center [1091, 242] width 79 height 22
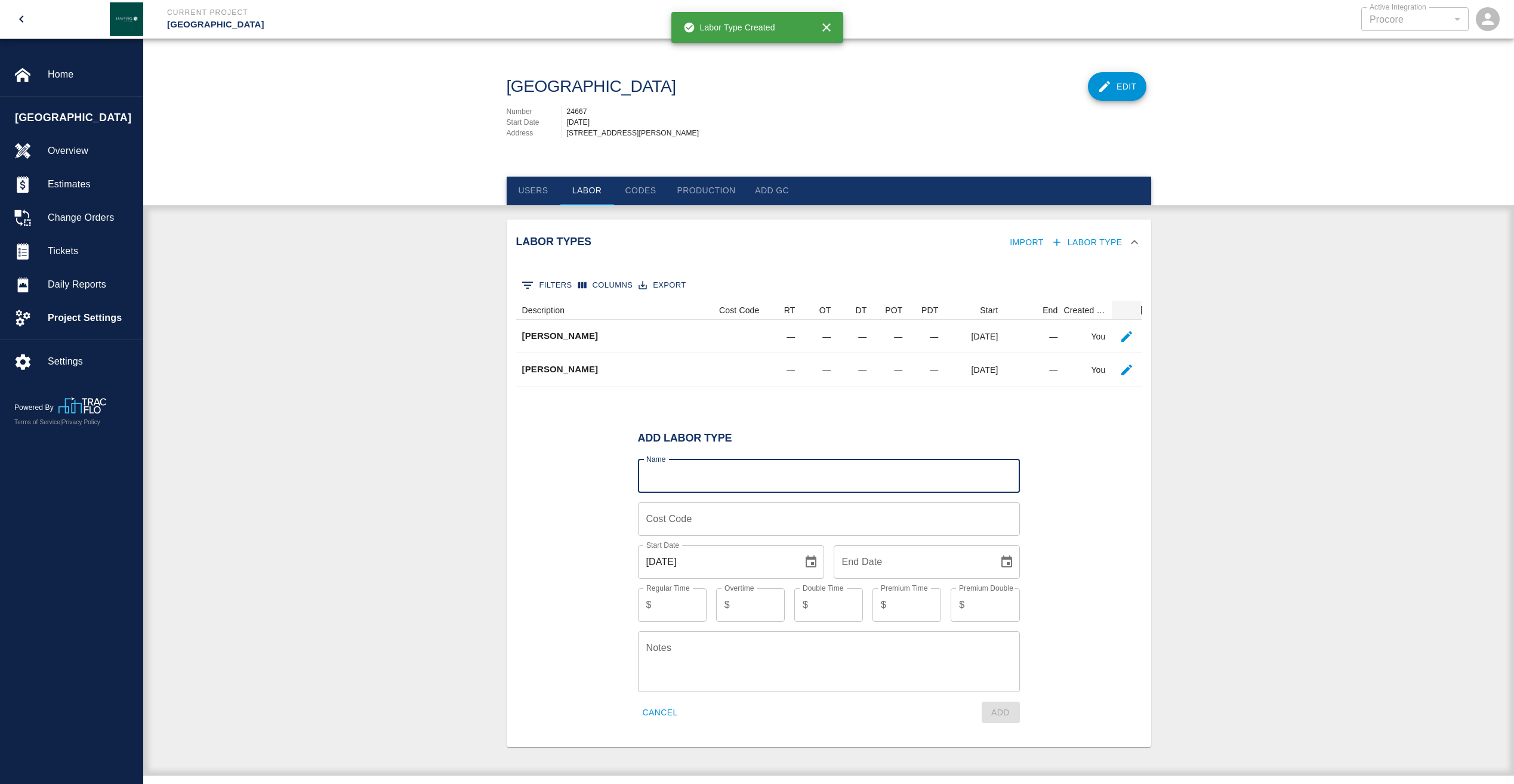
click at [744, 493] on input "Name" at bounding box center [828, 476] width 382 height 33
type input "Finisher"
click at [856, 536] on input "Cost Code" at bounding box center [828, 518] width 382 height 33
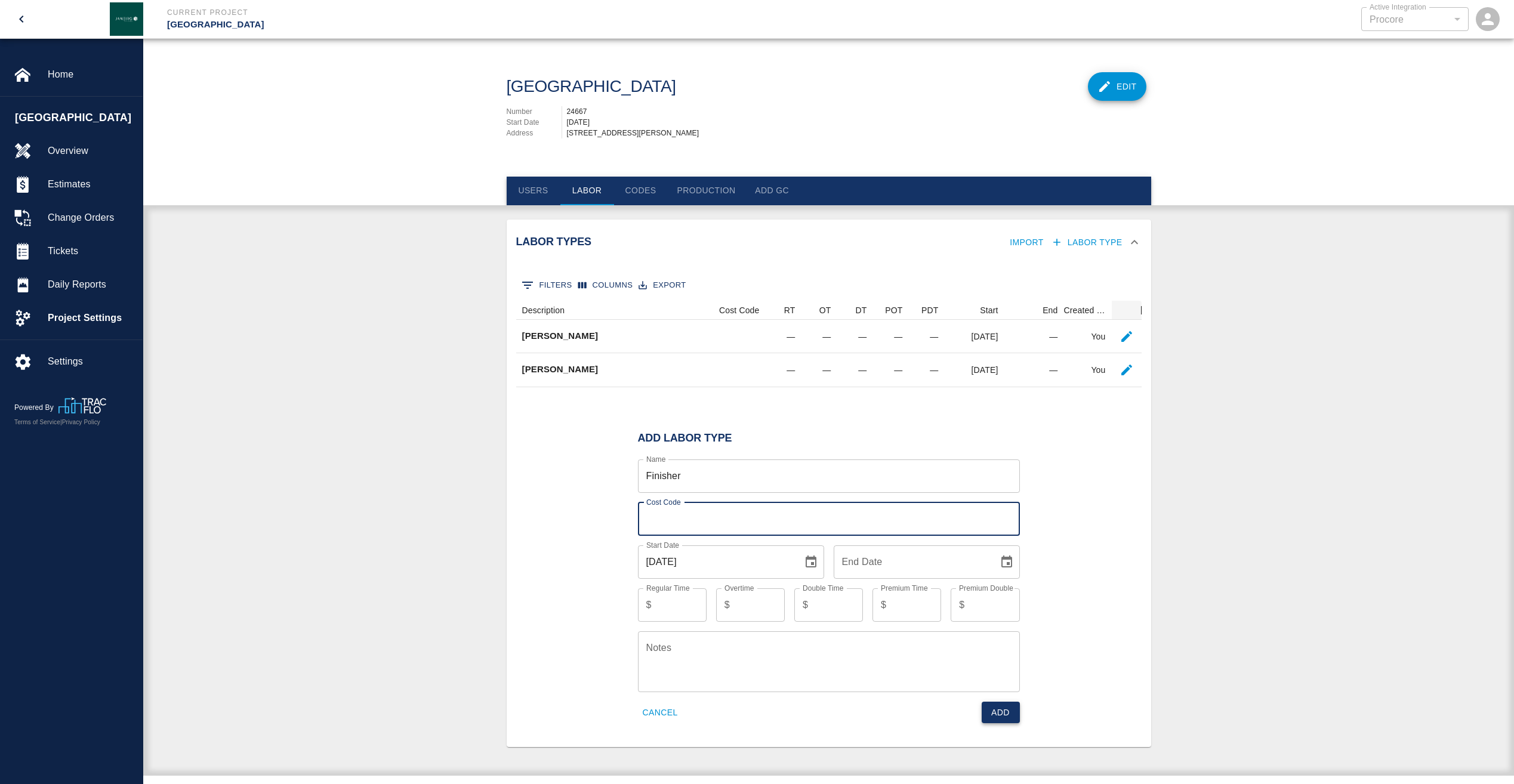
click at [989, 720] on button "Add" at bounding box center [1001, 712] width 38 height 22
